Goal: Check status: Check status

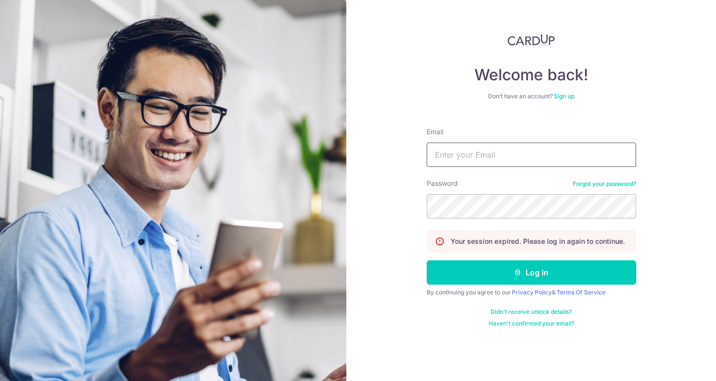
click at [471, 156] on input "Email" at bounding box center [530, 155] width 209 height 24
type input "[EMAIL_ADDRESS][DOMAIN_NAME]"
click at [426, 260] on button "Log in" at bounding box center [530, 272] width 209 height 24
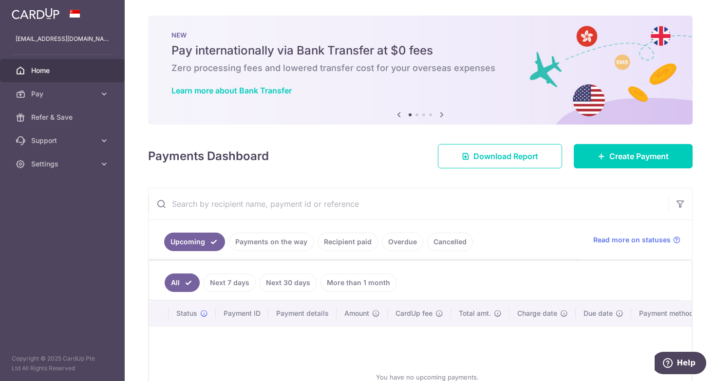
click at [280, 238] on link "Payments on the way" at bounding box center [271, 242] width 85 height 18
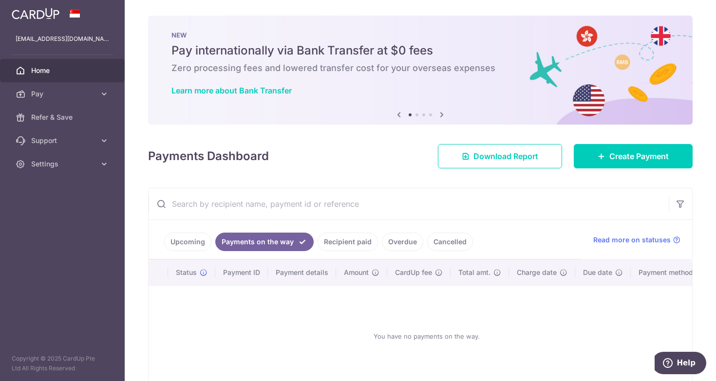
click at [346, 237] on link "Recipient paid" at bounding box center [347, 242] width 60 height 18
